Goal: Information Seeking & Learning: Learn about a topic

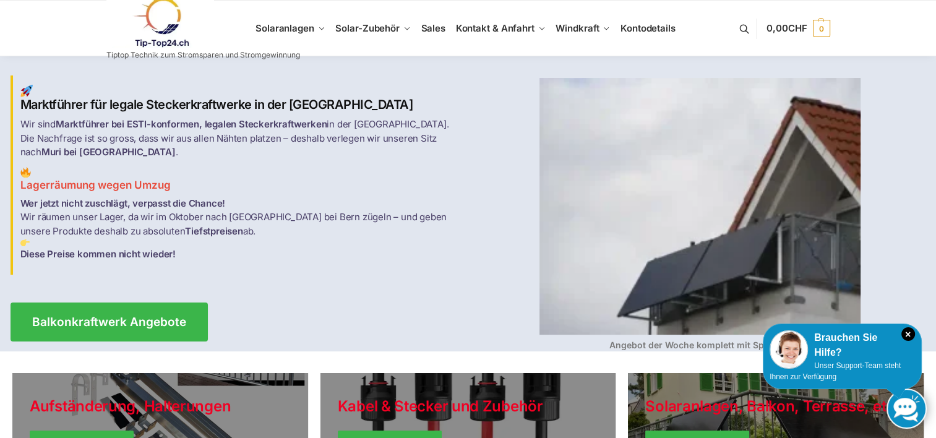
click at [911, 334] on icon "×" at bounding box center [909, 334] width 14 height 14
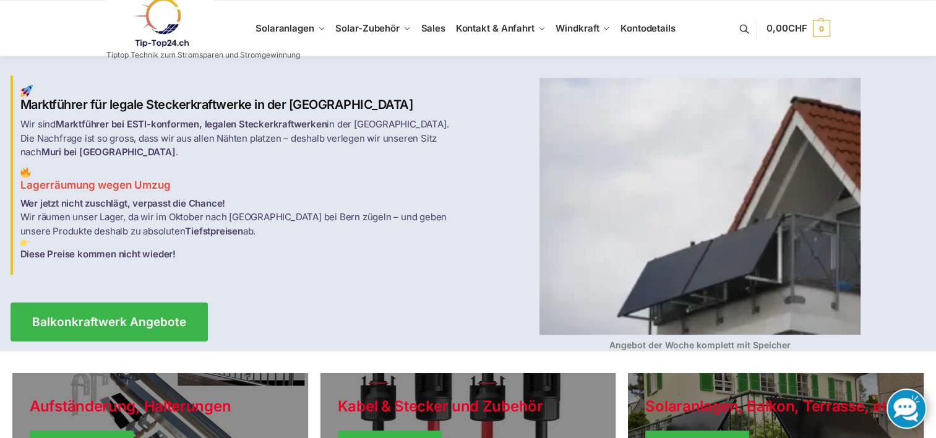
click at [281, 27] on link at bounding box center [203, 23] width 194 height 50
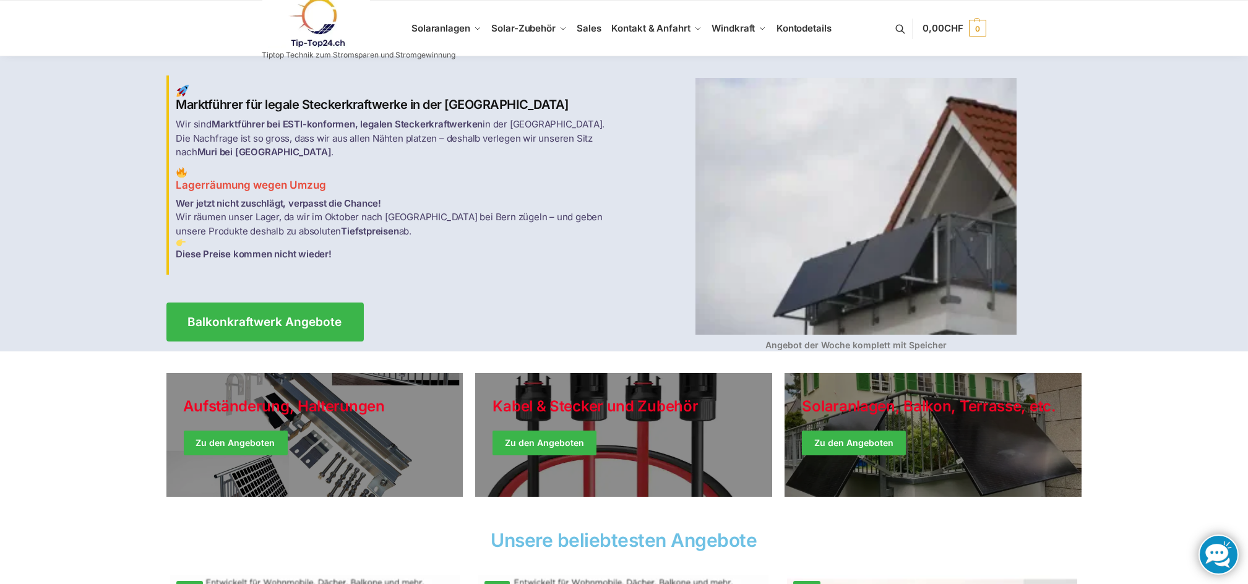
scroll to position [192, 0]
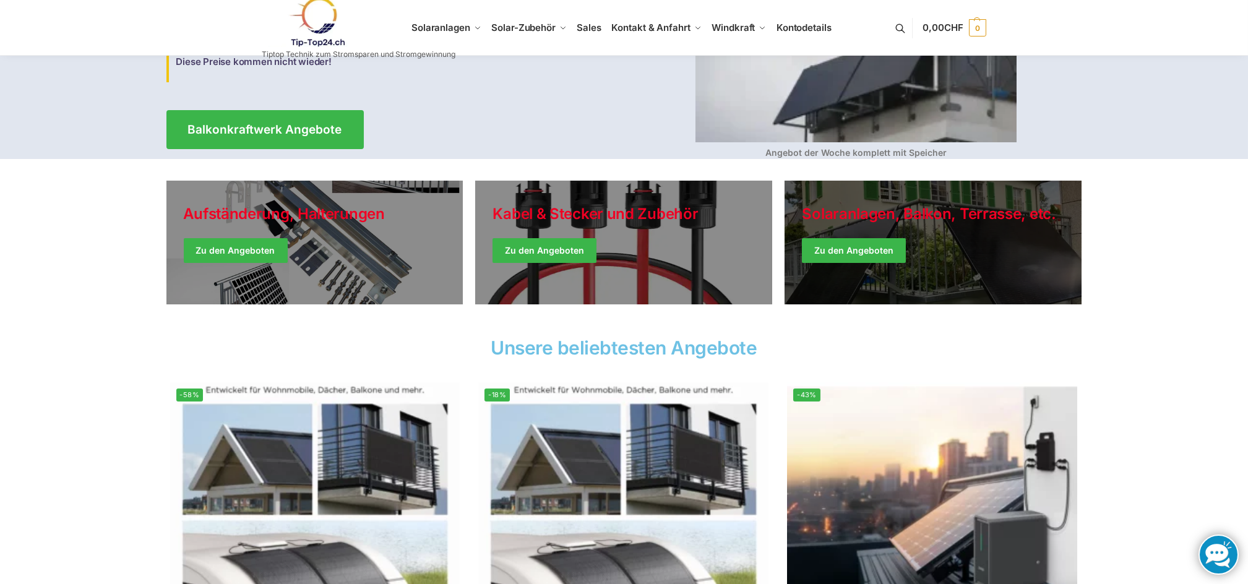
click at [868, 246] on link "Winter Jackets" at bounding box center [933, 243] width 297 height 124
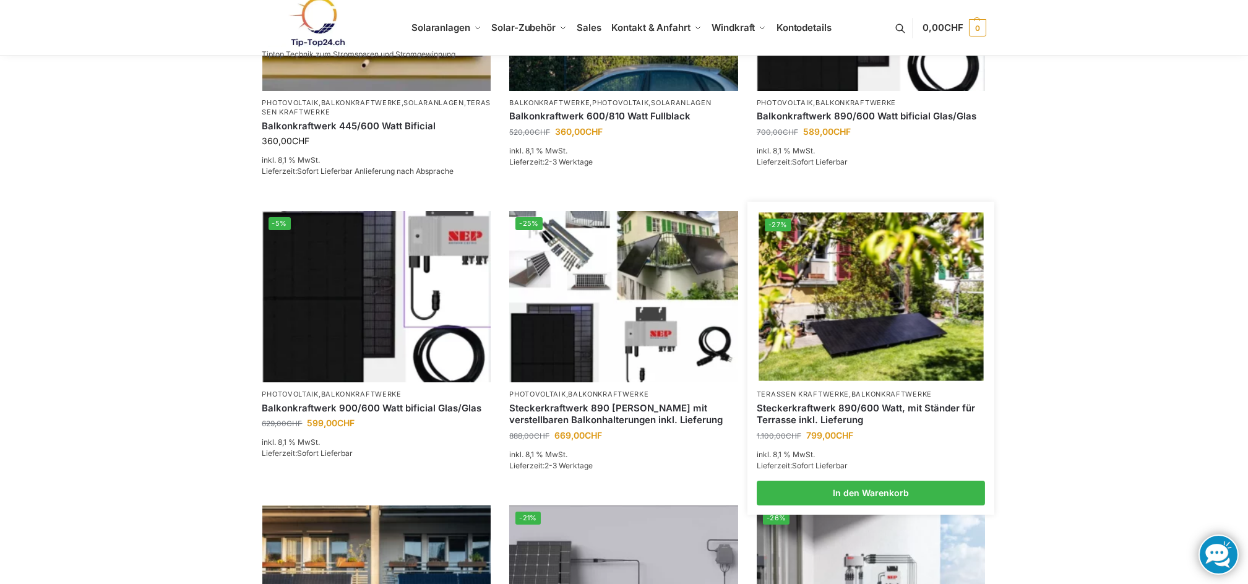
scroll to position [384, 0]
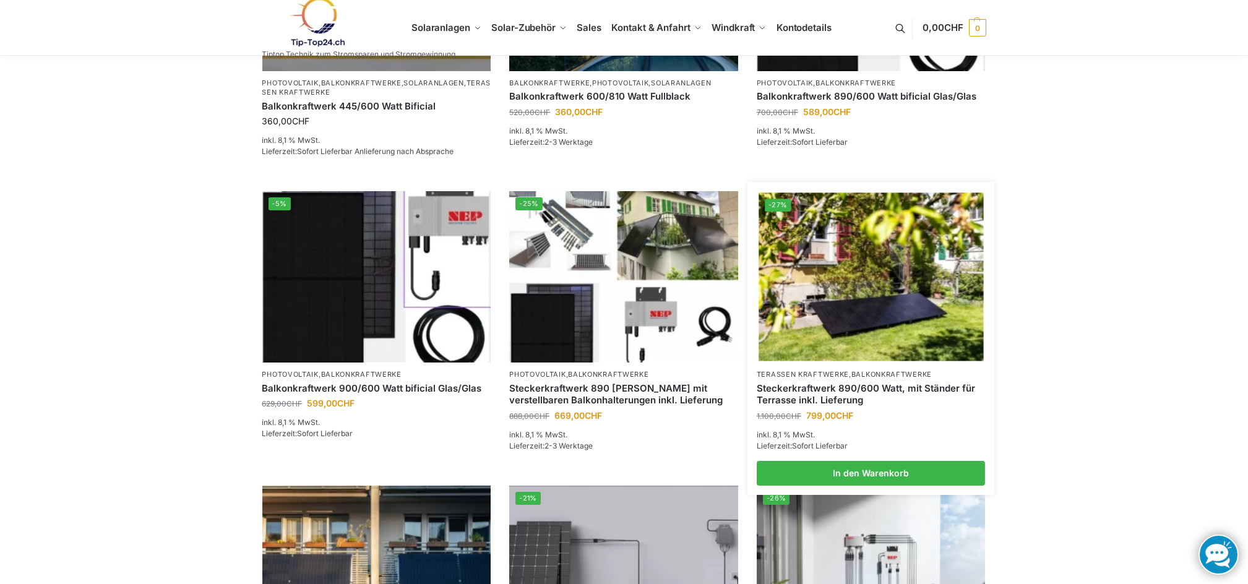
click at [884, 264] on img at bounding box center [871, 277] width 225 height 168
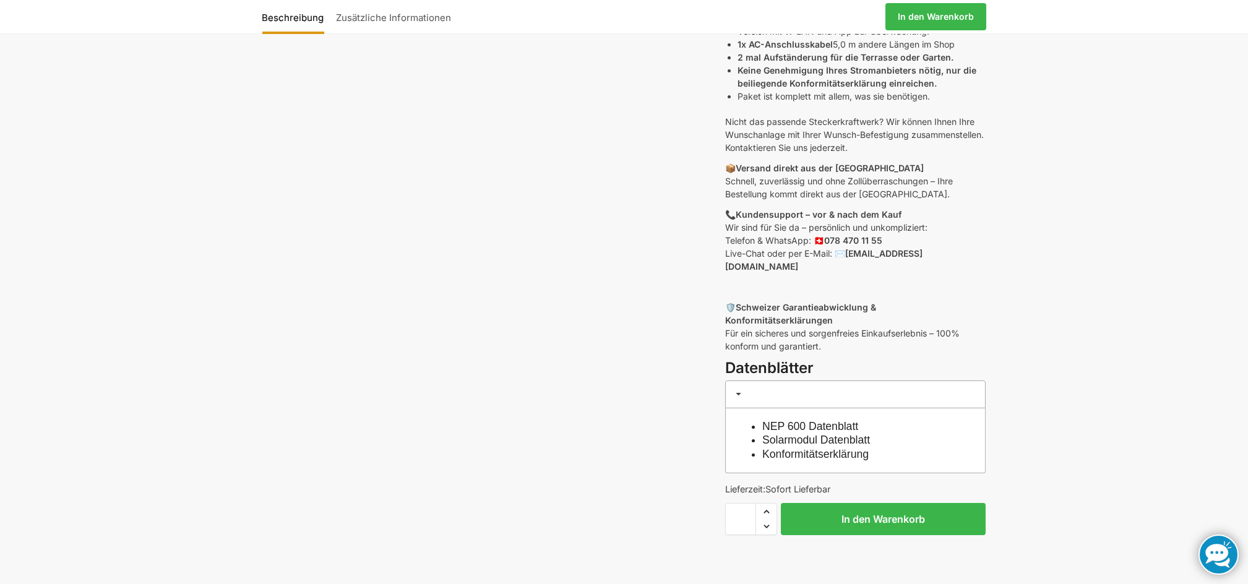
scroll to position [384, 0]
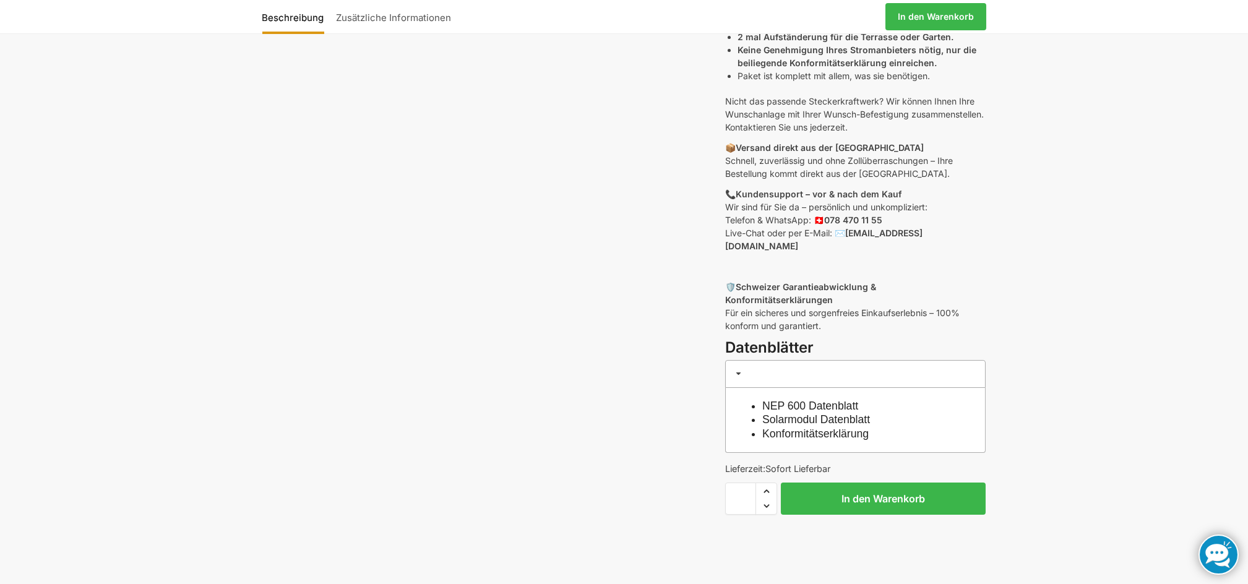
click at [822, 413] on link "Solarmodul Datenblatt" at bounding box center [816, 419] width 108 height 12
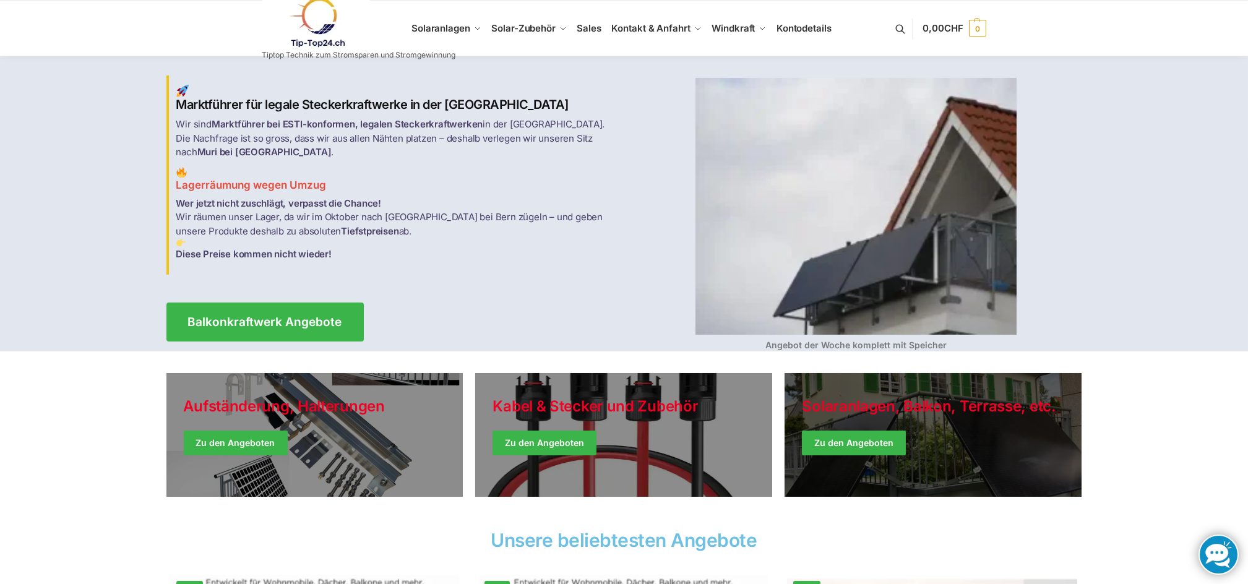
click at [873, 439] on link "Winter Jackets" at bounding box center [933, 435] width 297 height 124
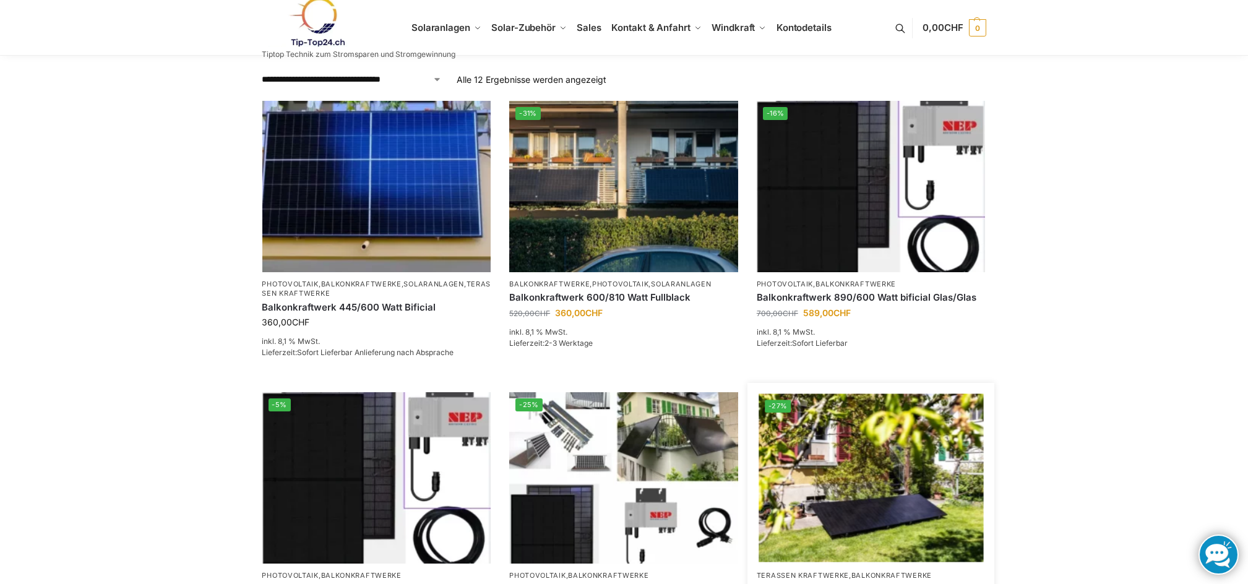
scroll to position [192, 0]
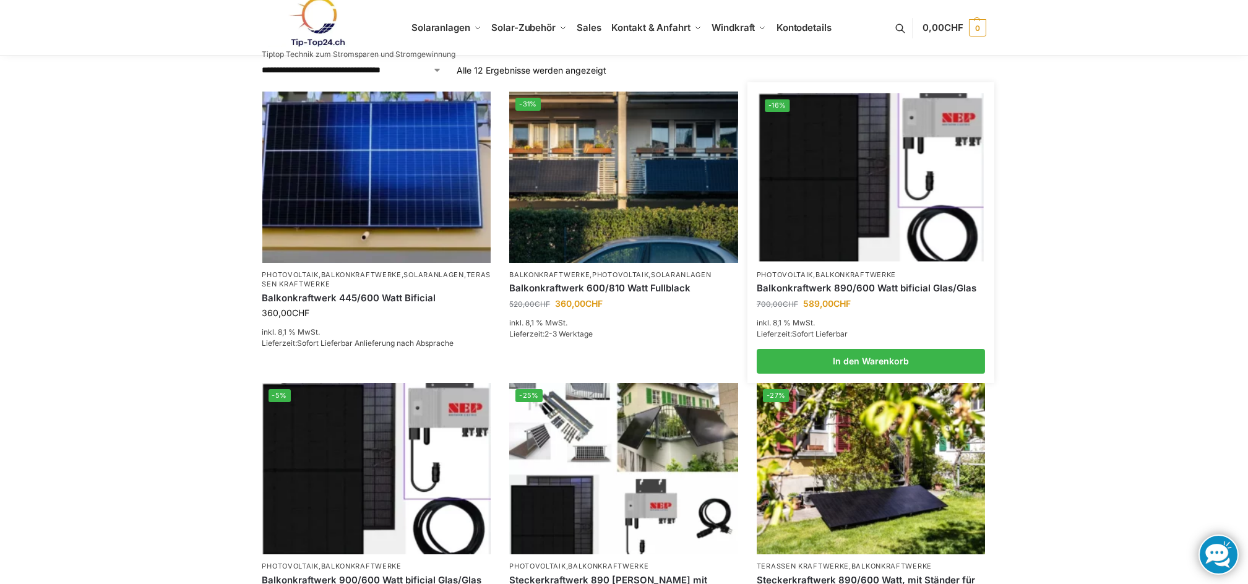
click at [887, 155] on img at bounding box center [871, 177] width 225 height 168
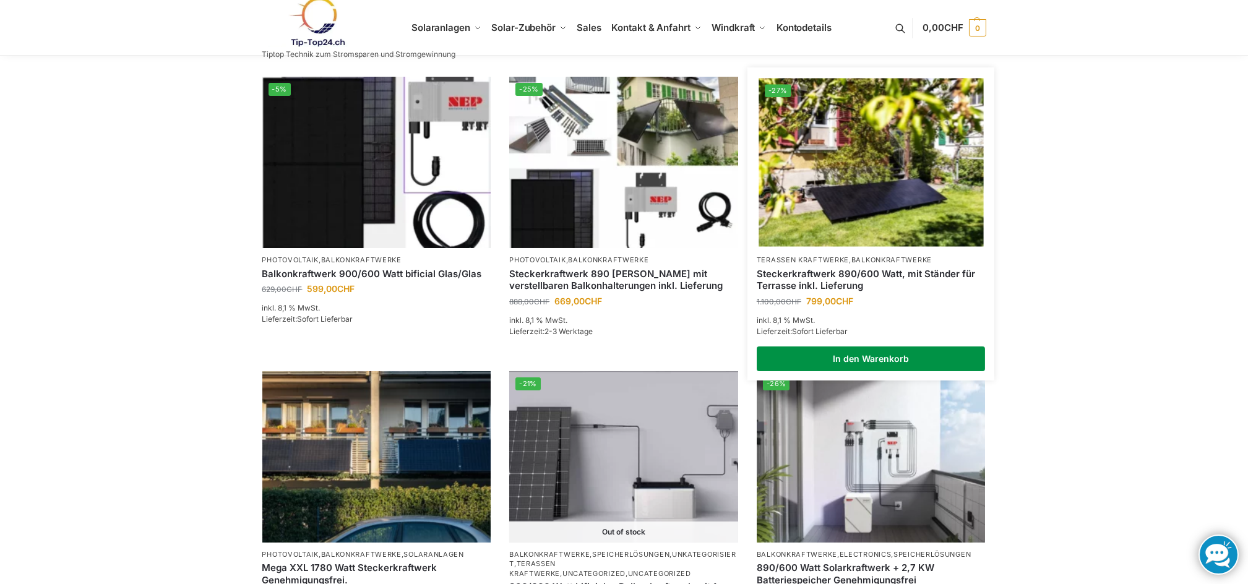
scroll to position [384, 0]
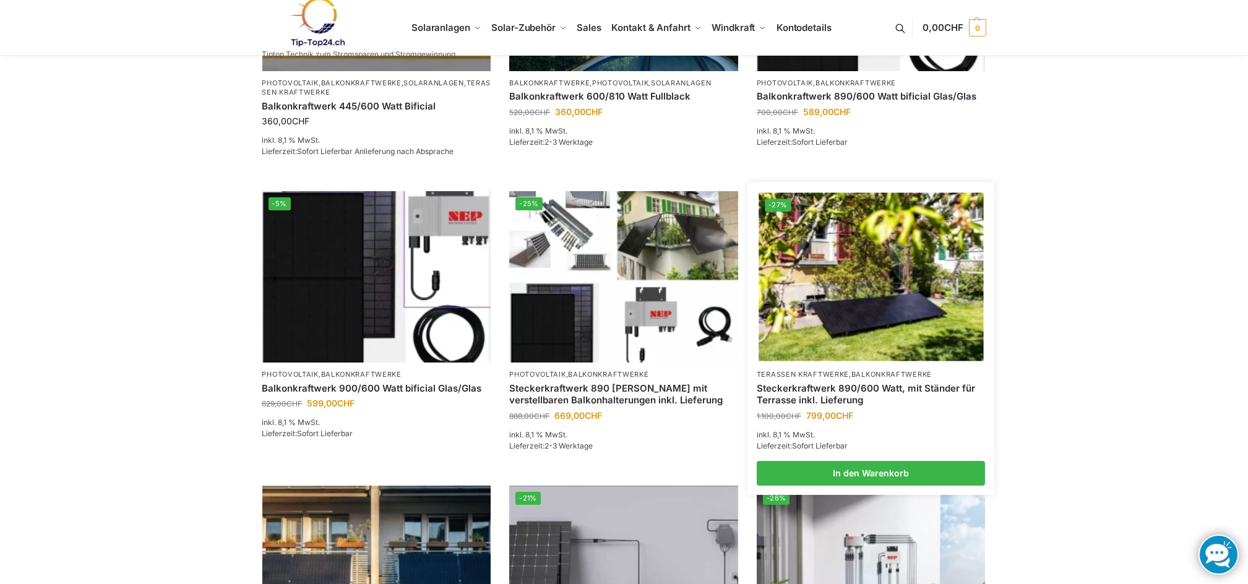
click at [893, 270] on img at bounding box center [871, 277] width 225 height 168
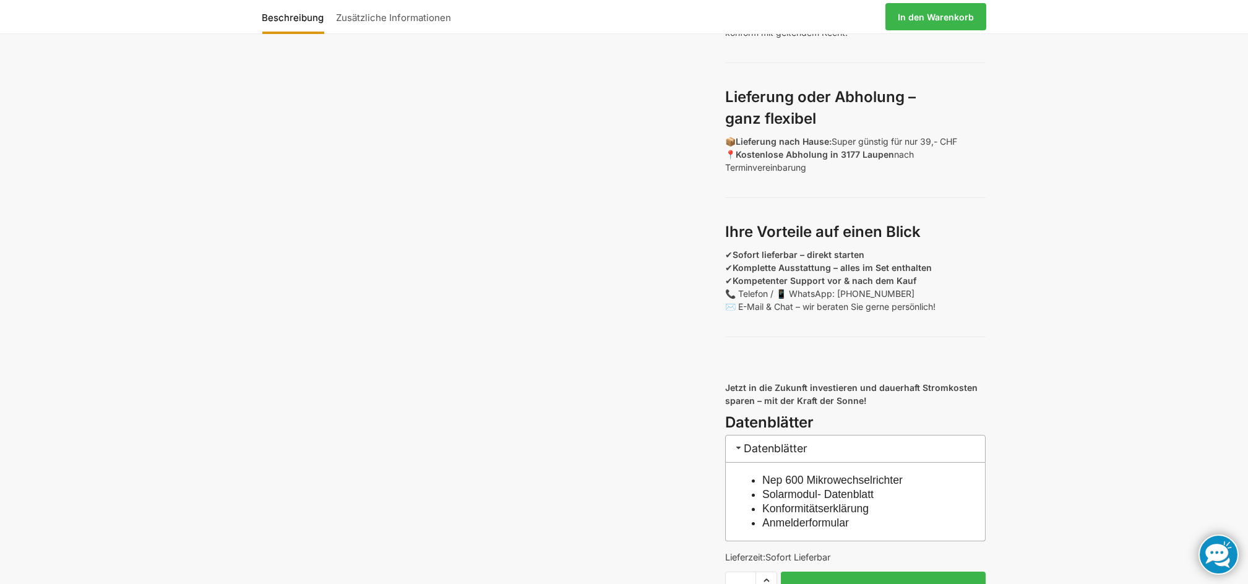
scroll to position [962, 0]
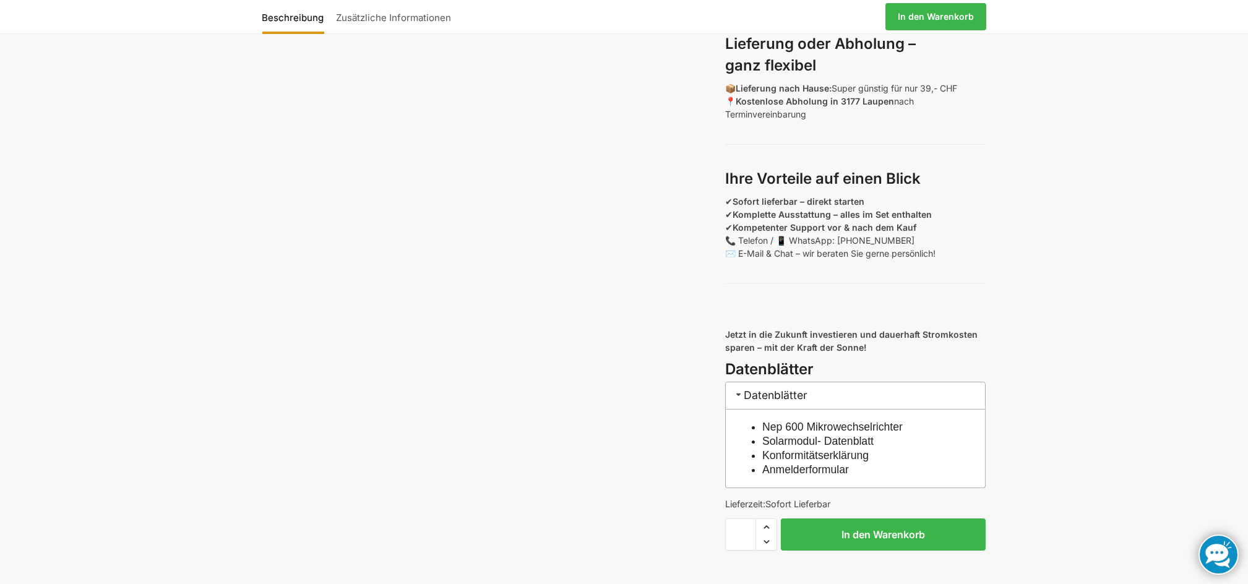
click at [824, 447] on link "Solarmodul- Datenblatt" at bounding box center [817, 441] width 111 height 12
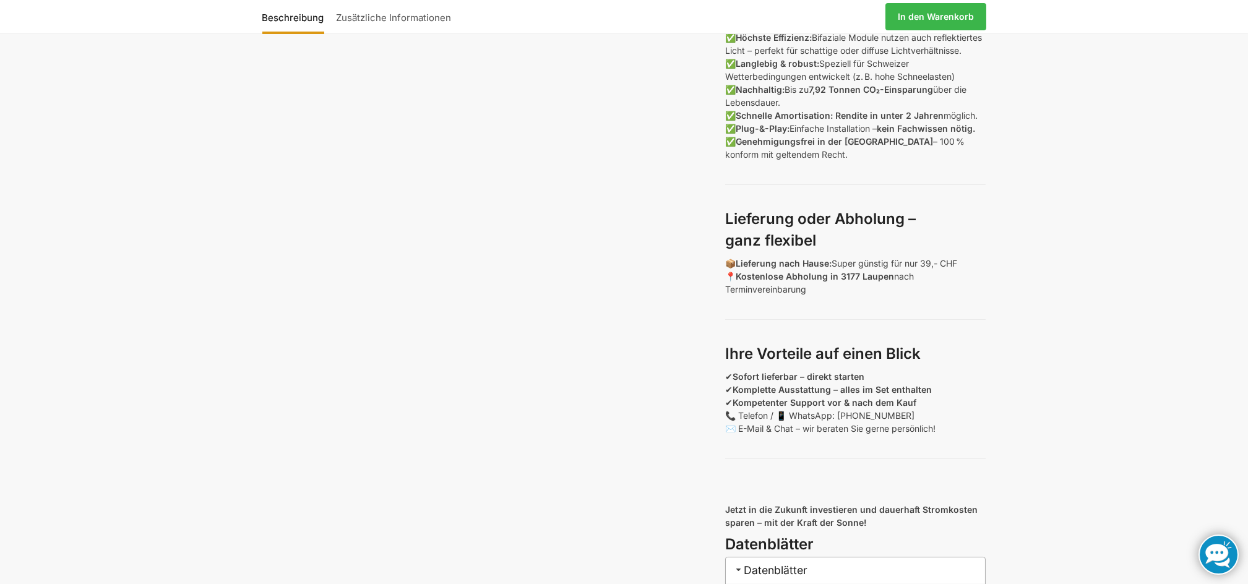
scroll to position [770, 0]
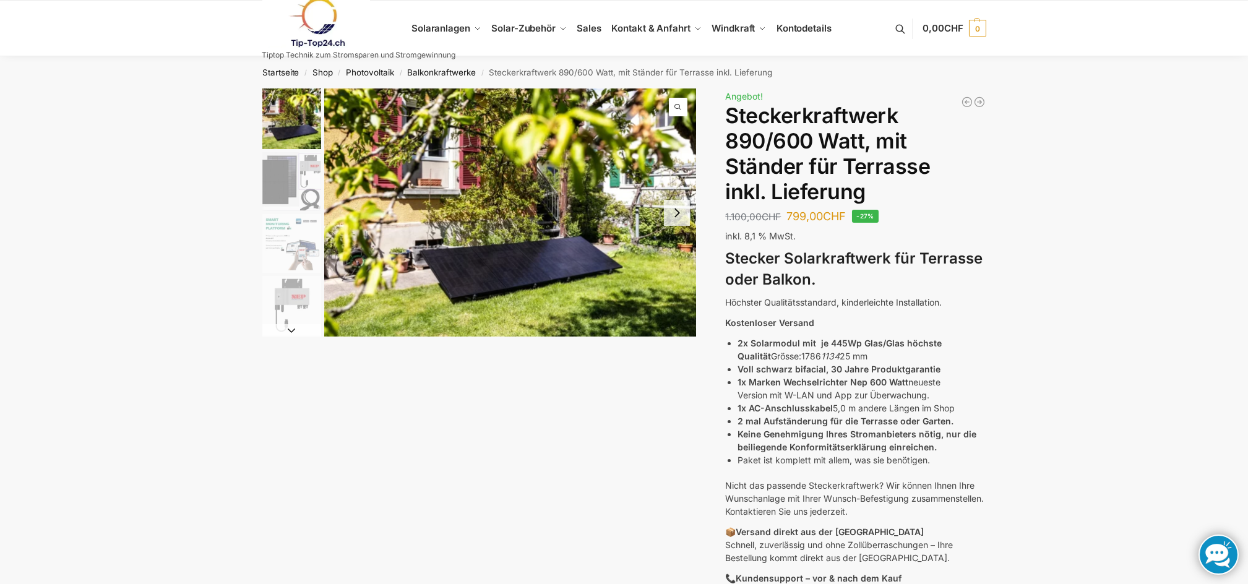
click at [287, 179] on img "2 / 10" at bounding box center [291, 181] width 59 height 59
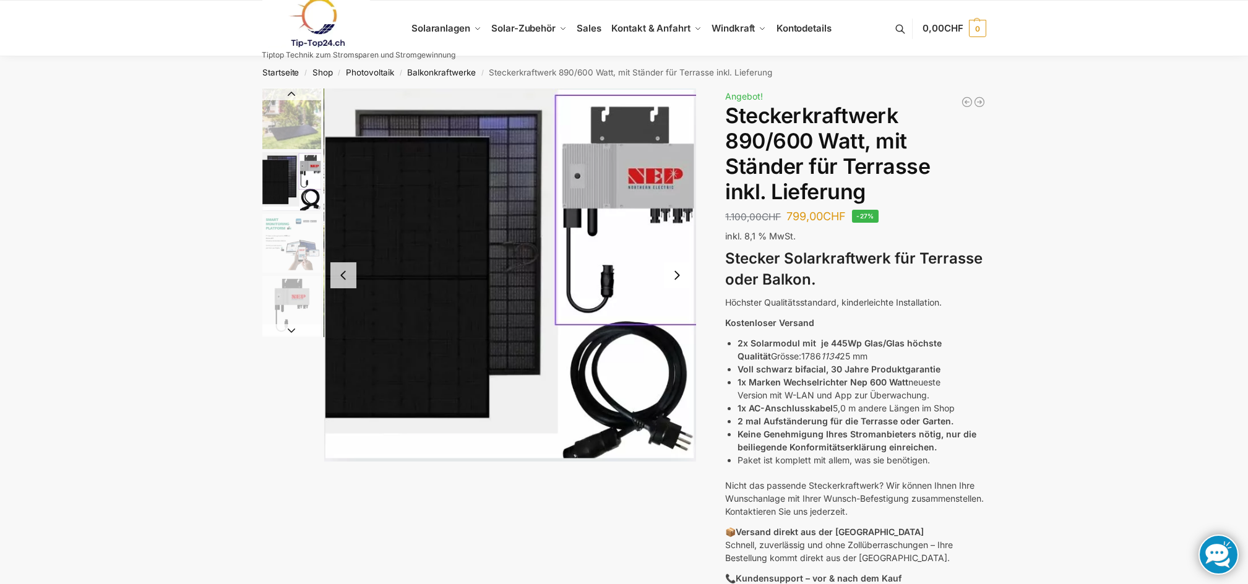
click at [298, 230] on img "3 / 10" at bounding box center [291, 243] width 59 height 59
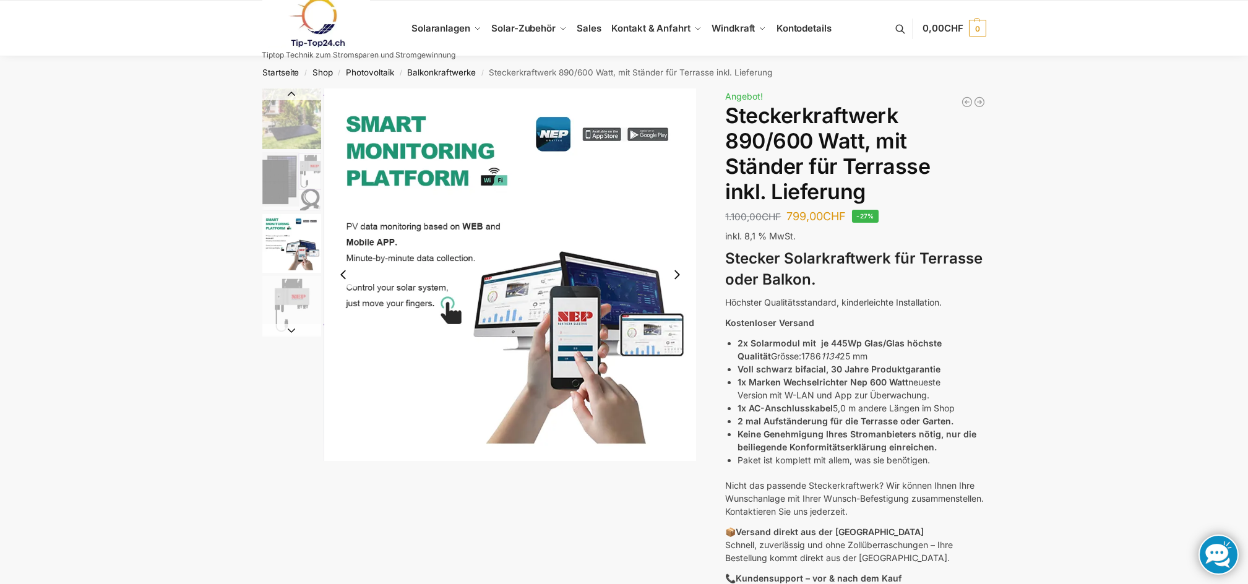
click at [311, 303] on img "4 / 10" at bounding box center [291, 305] width 59 height 59
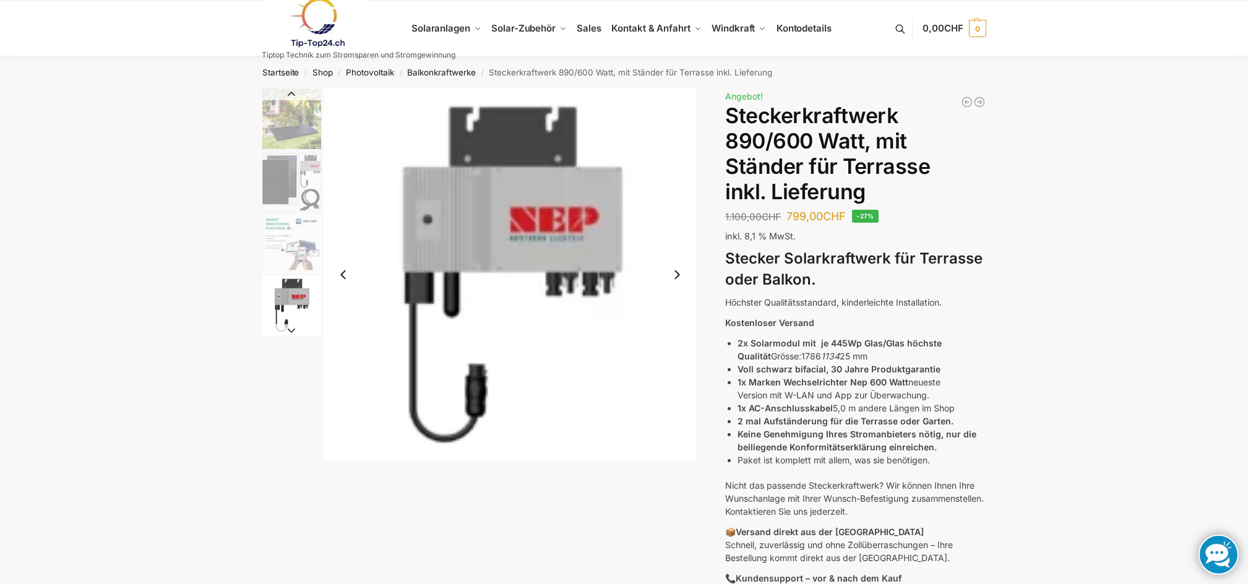
click at [281, 243] on img "3 / 10" at bounding box center [291, 243] width 59 height 59
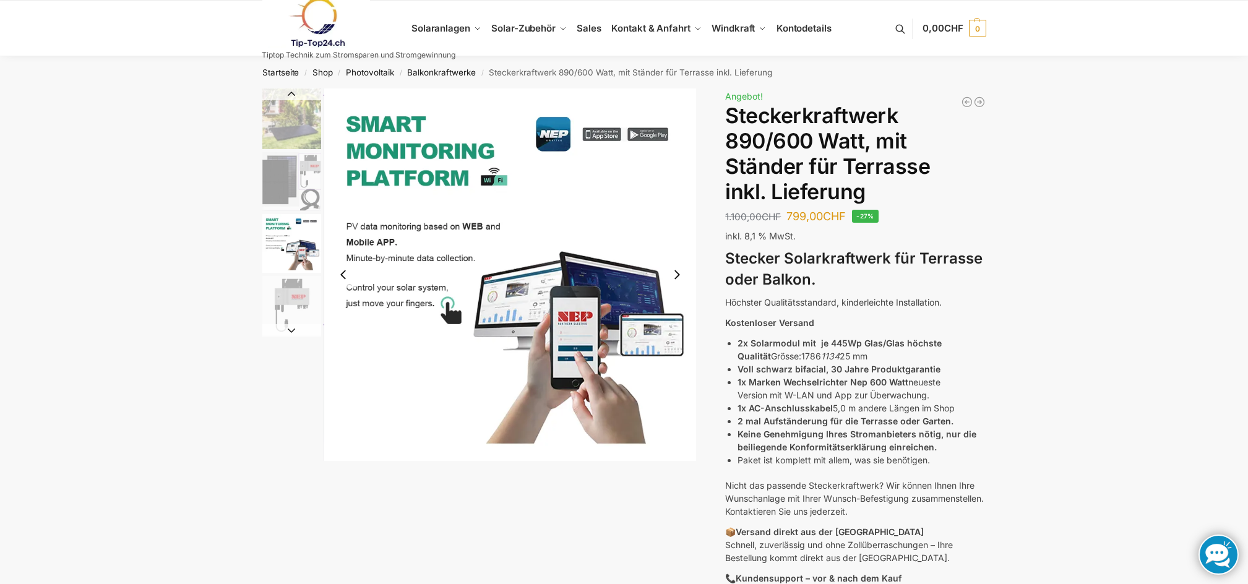
click at [283, 204] on img "2 / 10" at bounding box center [291, 181] width 59 height 59
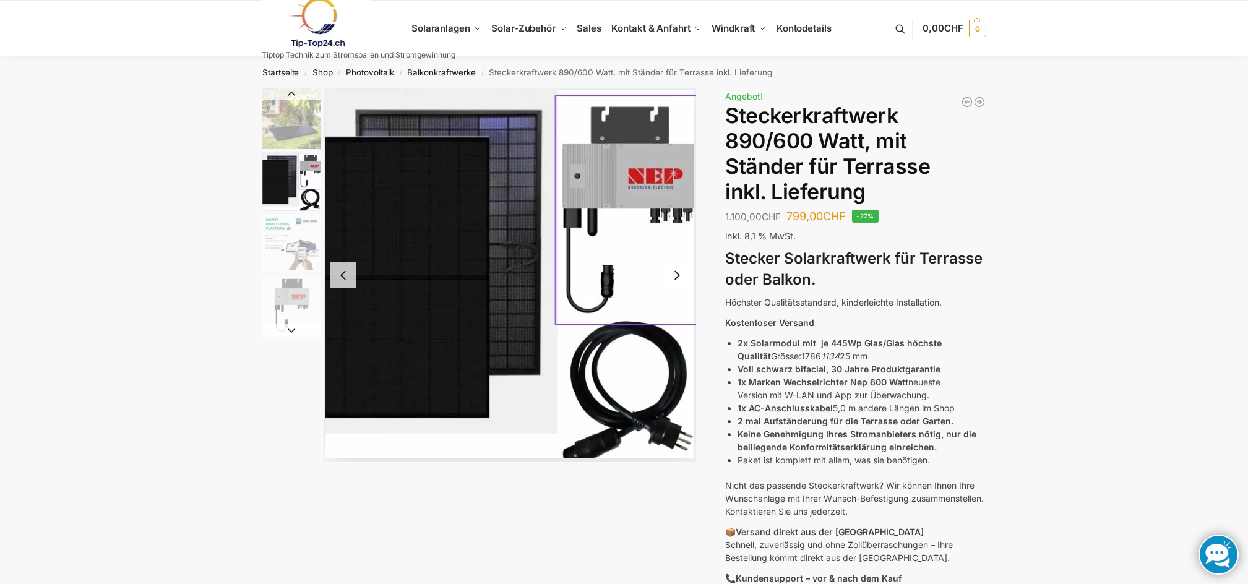
click at [290, 133] on img "1 / 10" at bounding box center [291, 118] width 59 height 61
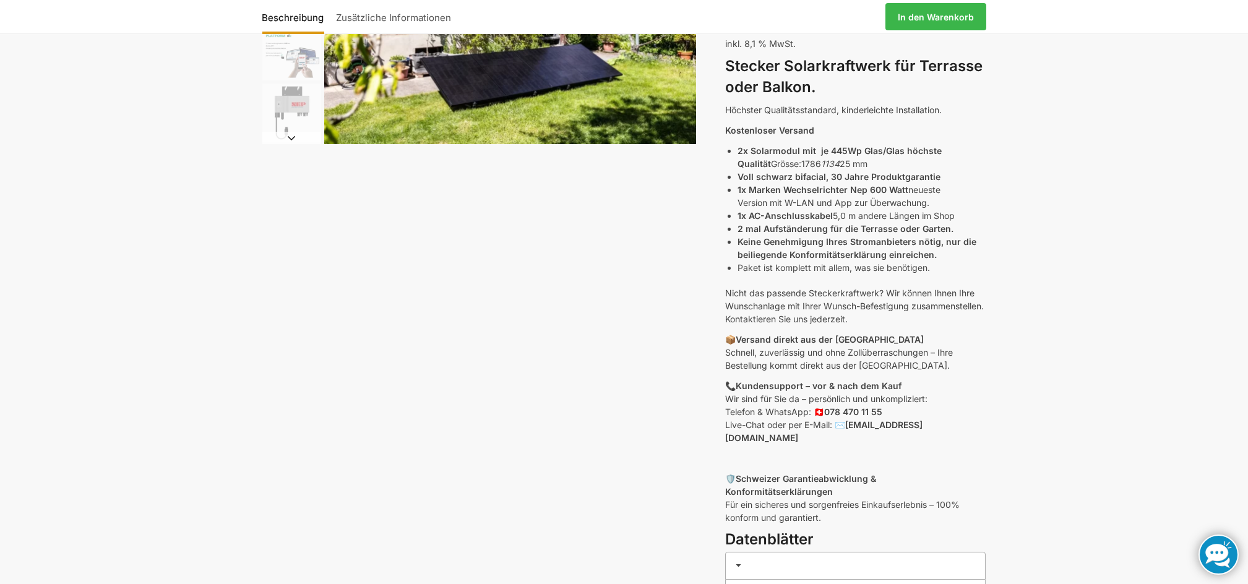
scroll to position [384, 0]
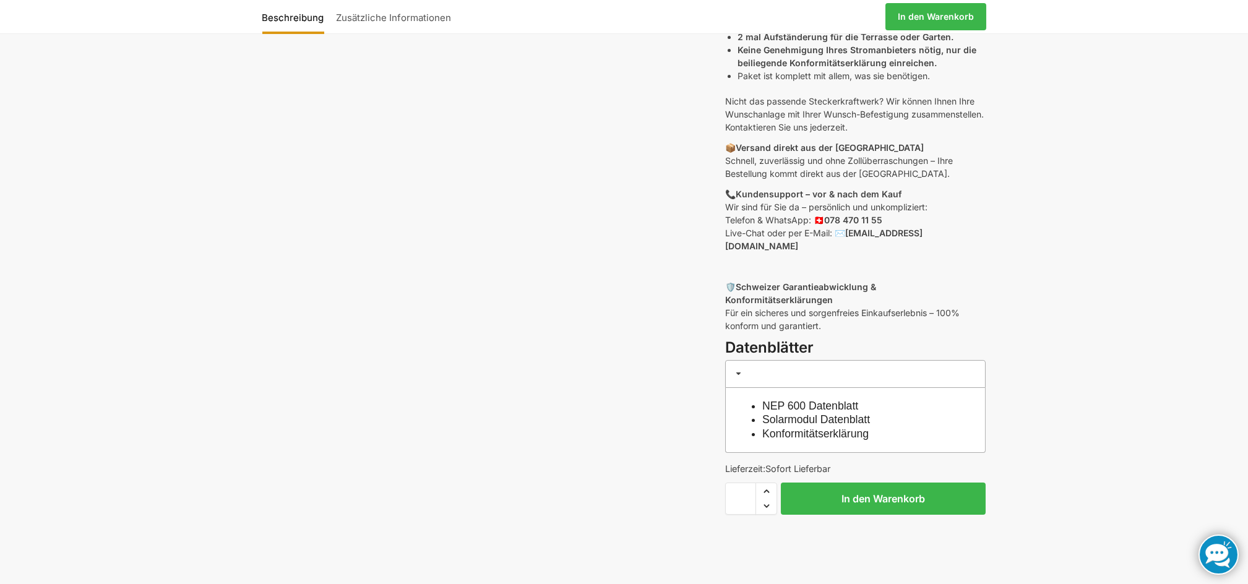
click at [832, 413] on link "Solarmodul Datenblatt" at bounding box center [816, 419] width 108 height 12
click at [818, 400] on link "NEP 600 Datenblatt" at bounding box center [810, 406] width 96 height 12
